Goal: Information Seeking & Learning: Learn about a topic

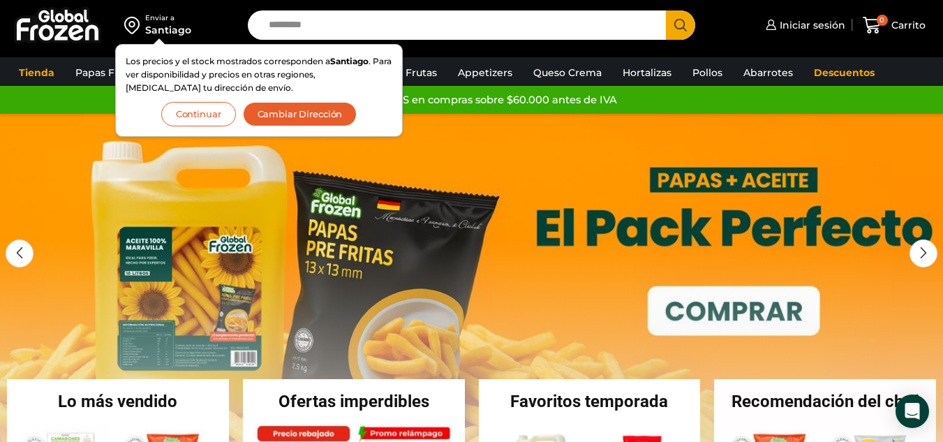
click at [193, 117] on button "Continuar" at bounding box center [198, 114] width 75 height 24
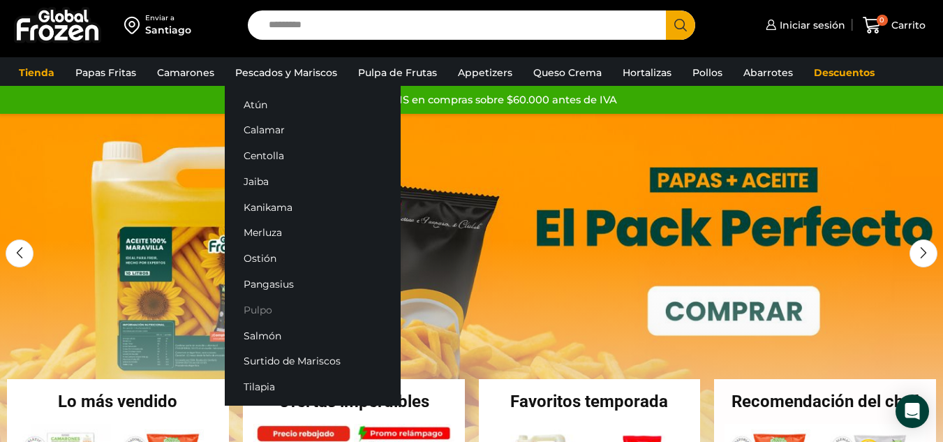
click at [260, 307] on link "Pulpo" at bounding box center [313, 310] width 176 height 26
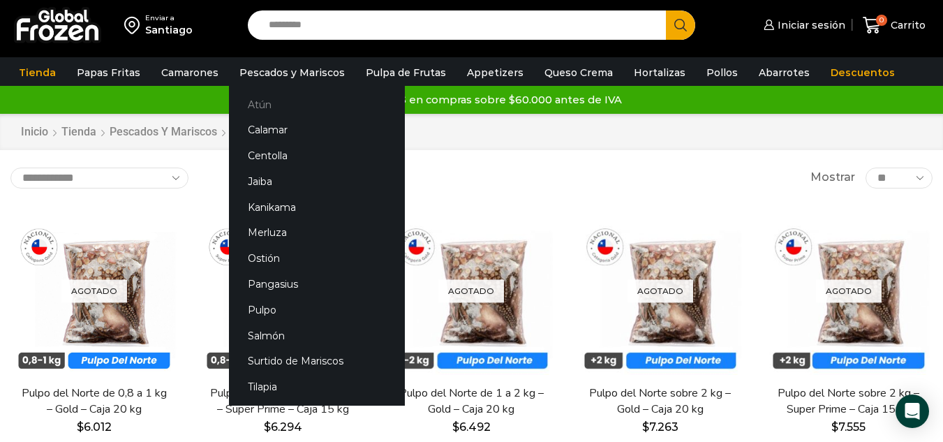
click at [249, 103] on link "Atún" at bounding box center [317, 104] width 176 height 26
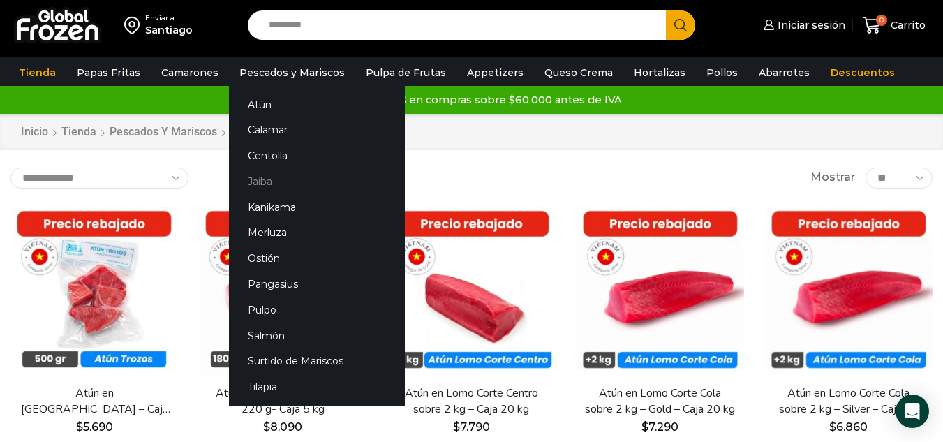
click at [254, 179] on link "Jaiba" at bounding box center [317, 181] width 176 height 26
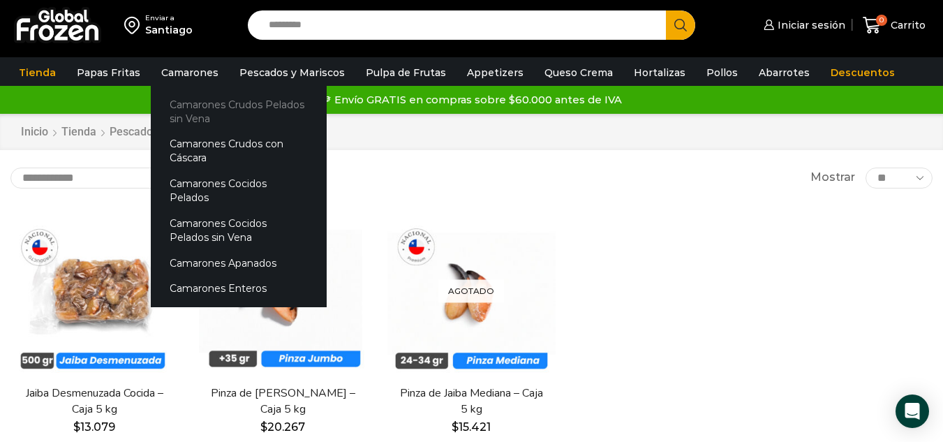
click at [223, 108] on link "Camarones Crudos Pelados sin Vena" at bounding box center [239, 111] width 176 height 40
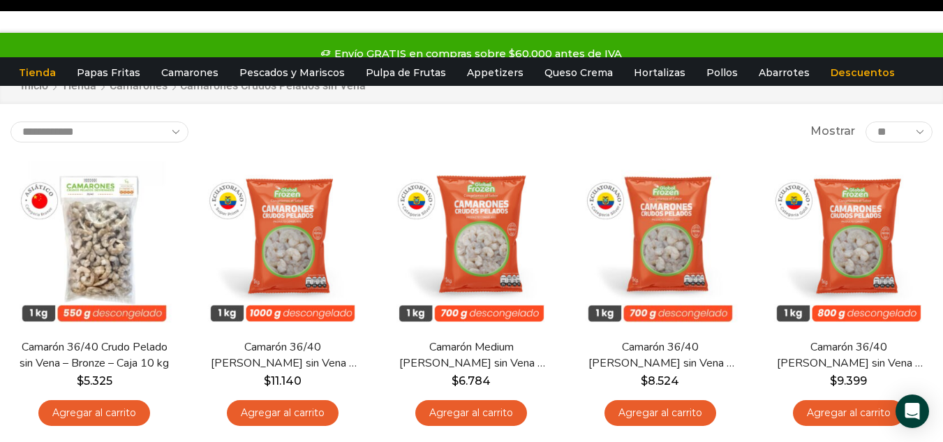
scroll to position [70, 0]
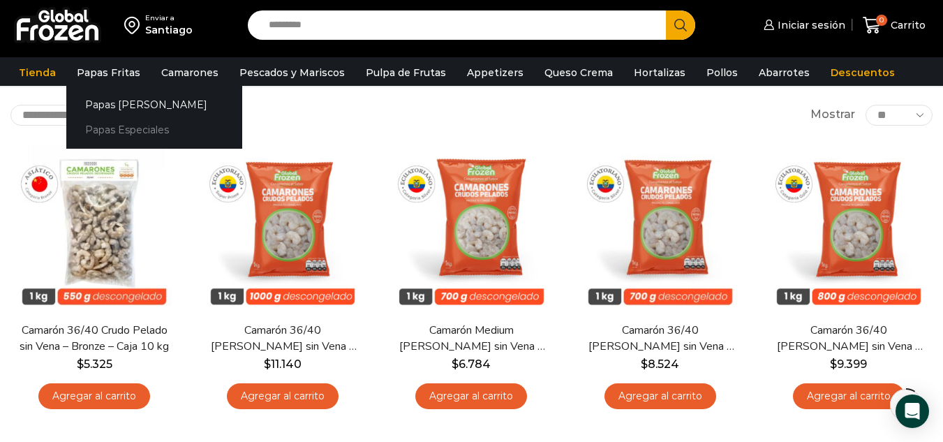
click at [120, 127] on link "Papas Especiales" at bounding box center [154, 130] width 176 height 26
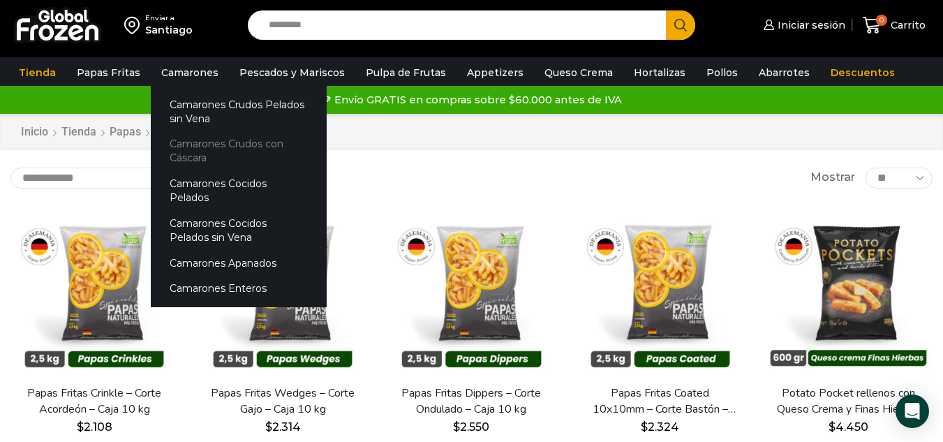
click at [186, 145] on link "Camarones Crudos con Cáscara" at bounding box center [239, 151] width 176 height 40
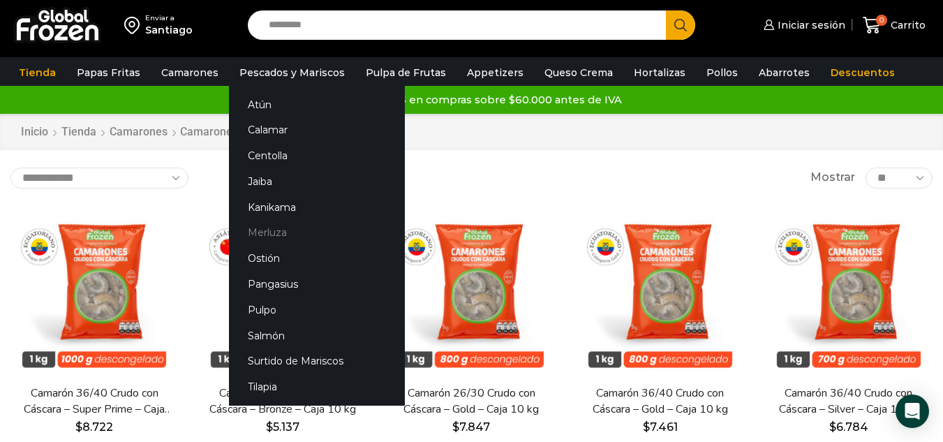
click at [270, 234] on link "Merluza" at bounding box center [317, 233] width 176 height 26
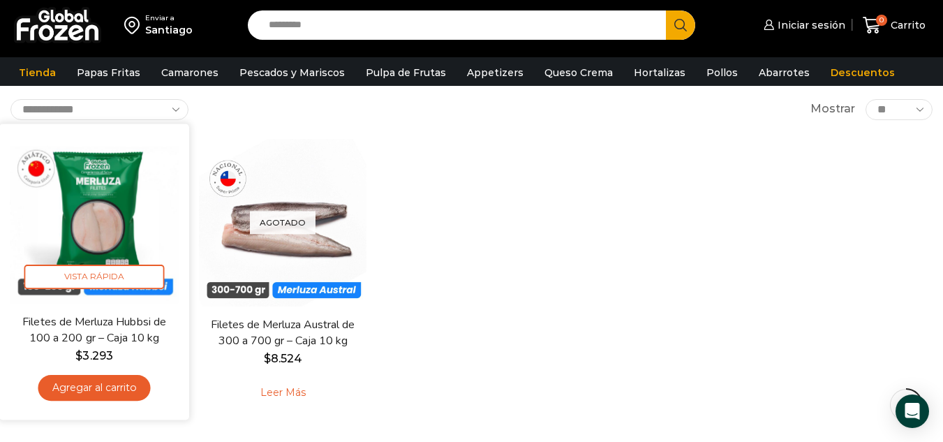
scroll to position [70, 0]
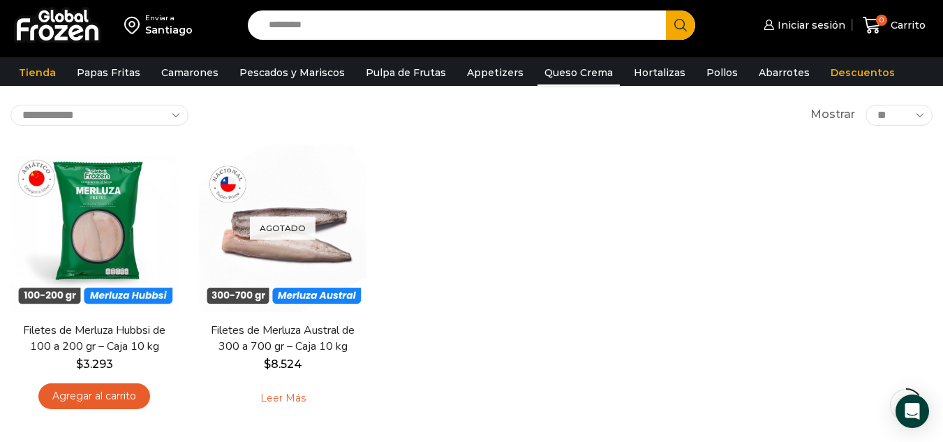
click at [555, 72] on link "Queso Crema" at bounding box center [579, 72] width 82 height 27
